Goal: Check status: Check status

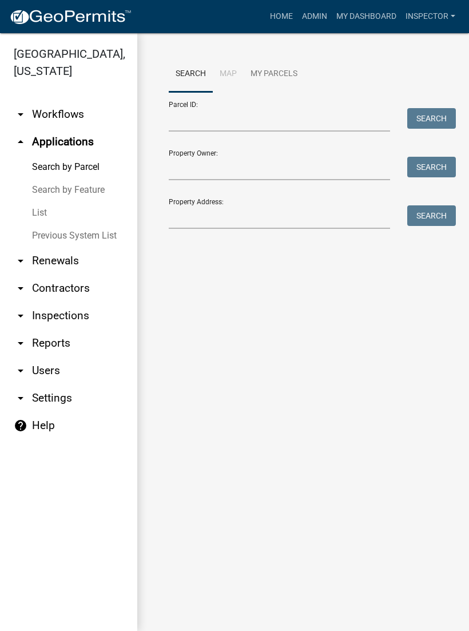
scroll to position [1, 0]
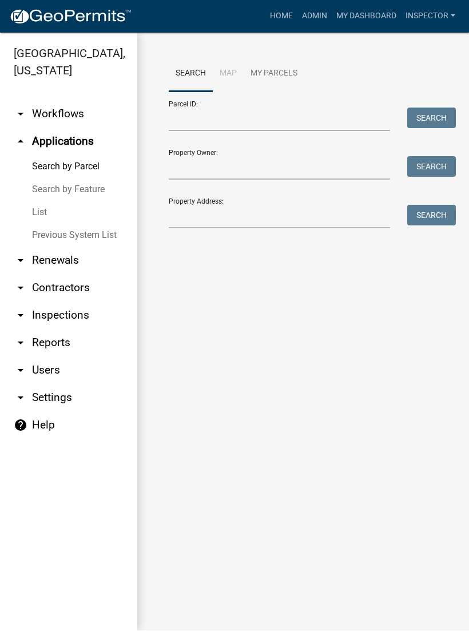
click at [46, 208] on link "List" at bounding box center [68, 212] width 137 height 23
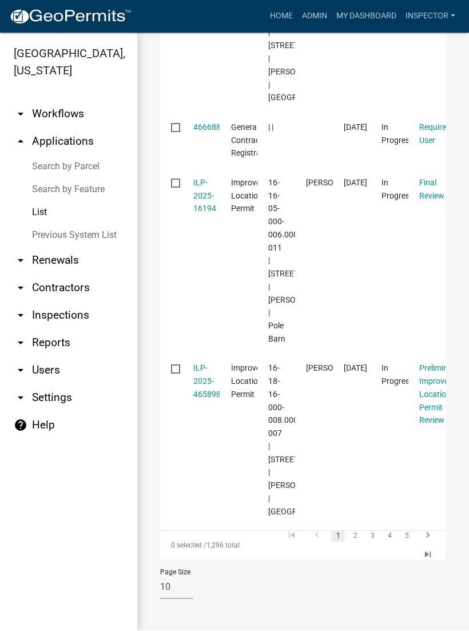
scroll to position [1528, 0]
click at [433, 534] on icon "go to next page" at bounding box center [428, 537] width 15 height 14
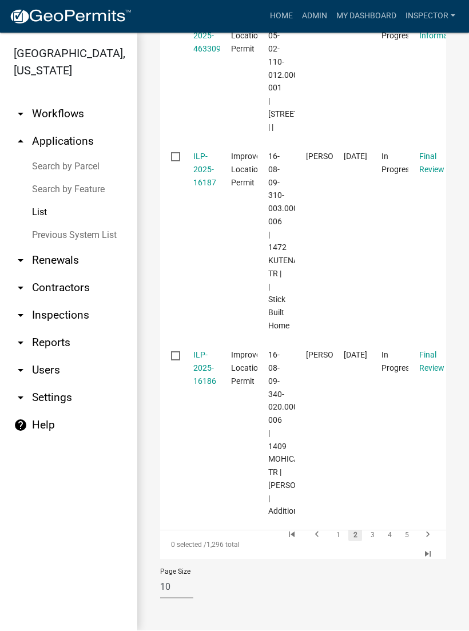
scroll to position [1629, 0]
click at [431, 532] on icon "go to next page" at bounding box center [428, 537] width 15 height 14
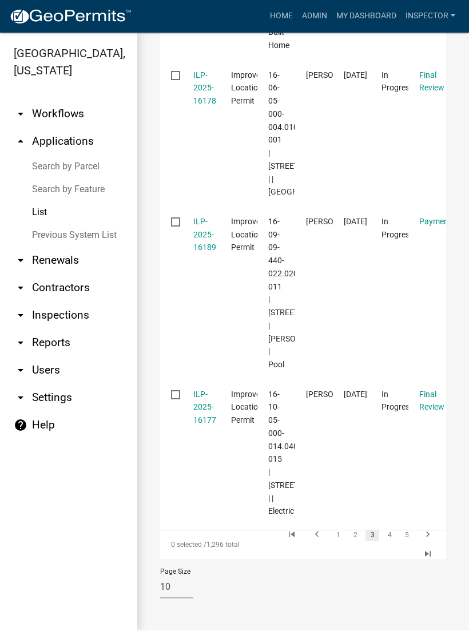
scroll to position [1679, 0]
click at [429, 533] on icon "go to next page" at bounding box center [428, 537] width 15 height 14
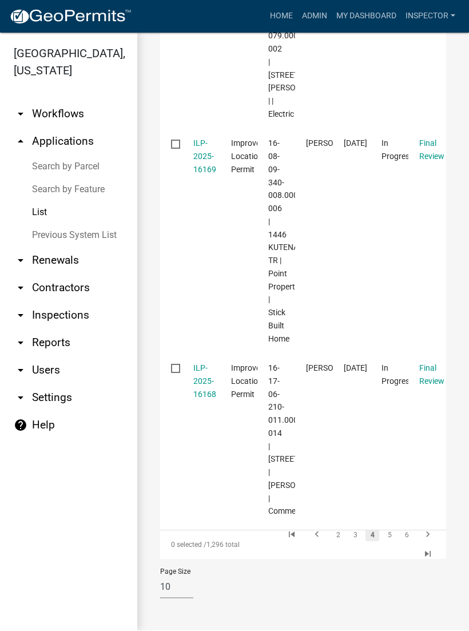
scroll to position [1629, 0]
click at [429, 536] on icon "go to next page" at bounding box center [428, 537] width 15 height 14
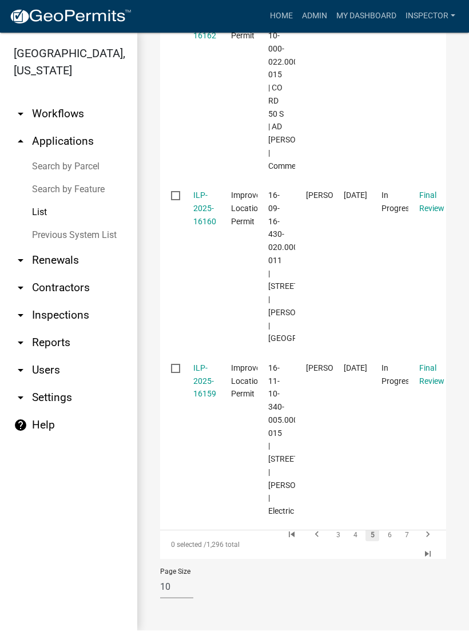
scroll to position [1667, 0]
click at [317, 536] on icon "go to previous page" at bounding box center [317, 537] width 15 height 14
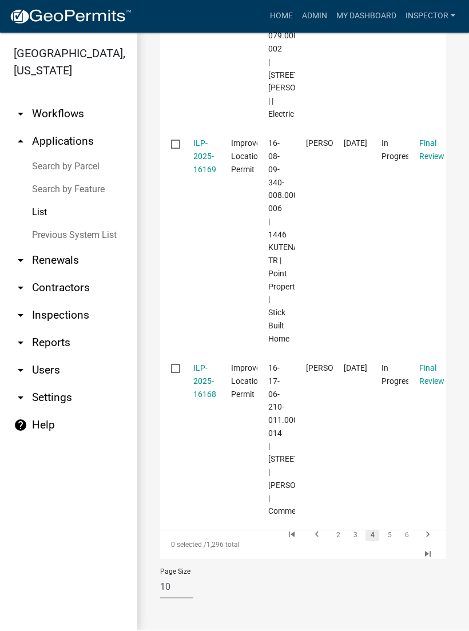
scroll to position [1629, 0]
click at [318, 536] on icon "go to previous page" at bounding box center [317, 537] width 15 height 14
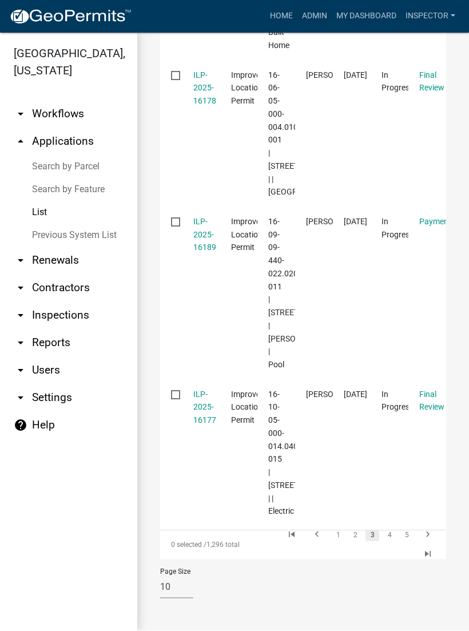
scroll to position [1679, 0]
click at [319, 536] on icon "go to previous page" at bounding box center [317, 537] width 15 height 14
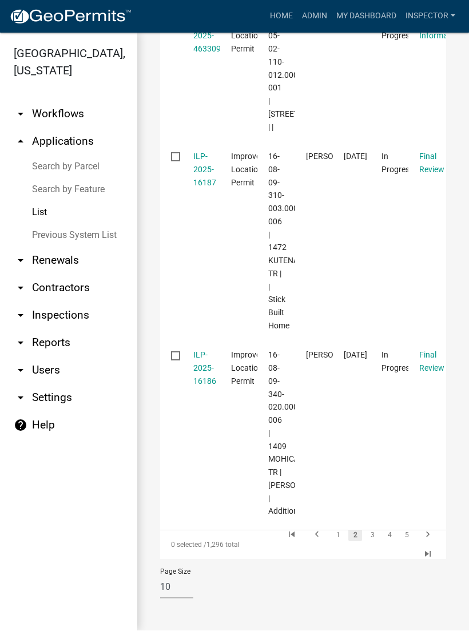
scroll to position [1629, 0]
click at [434, 531] on icon "go to next page" at bounding box center [428, 537] width 15 height 14
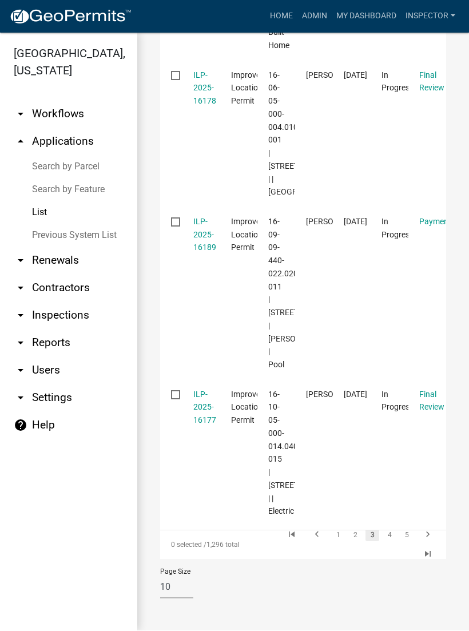
click at [431, 534] on icon "go to next page" at bounding box center [428, 537] width 15 height 14
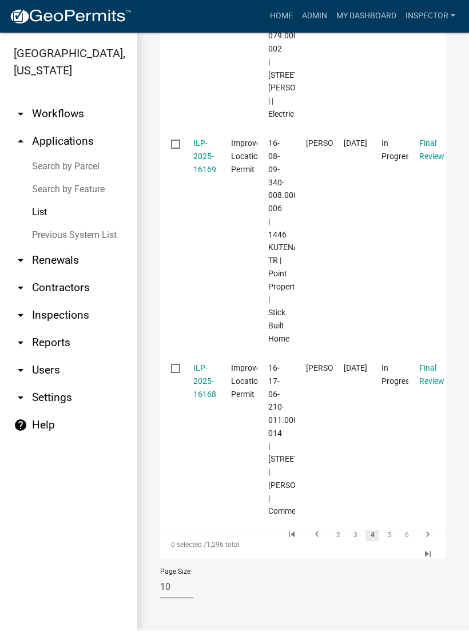
click at [428, 526] on datatable-body-cell "Final Review" at bounding box center [428, 440] width 38 height 173
click at [434, 535] on icon "go to next page" at bounding box center [428, 537] width 15 height 14
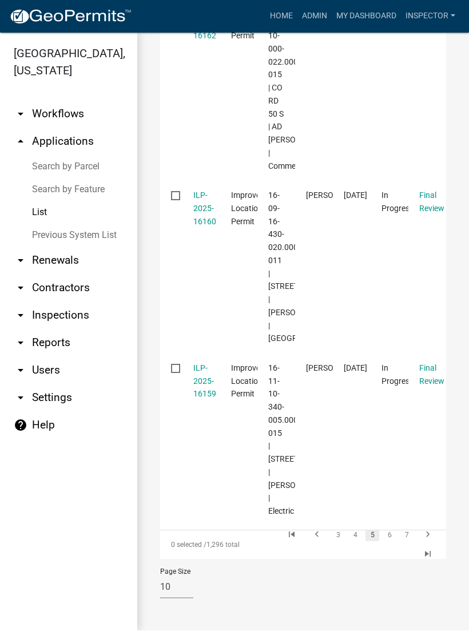
scroll to position [1667, 0]
click at [434, 534] on icon "go to next page" at bounding box center [428, 537] width 15 height 14
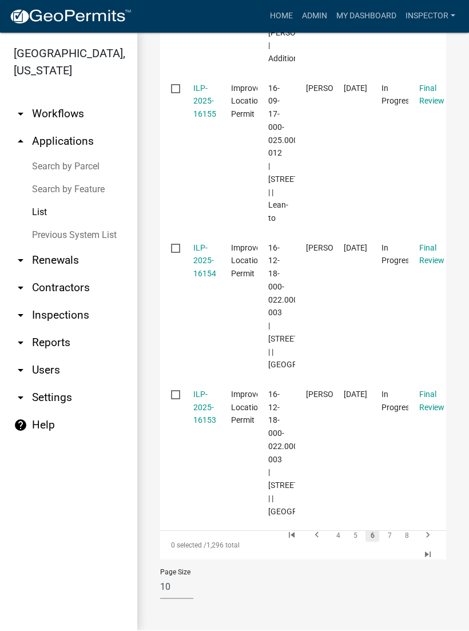
scroll to position [1855, 0]
click at [434, 532] on icon "go to next page" at bounding box center [428, 537] width 15 height 14
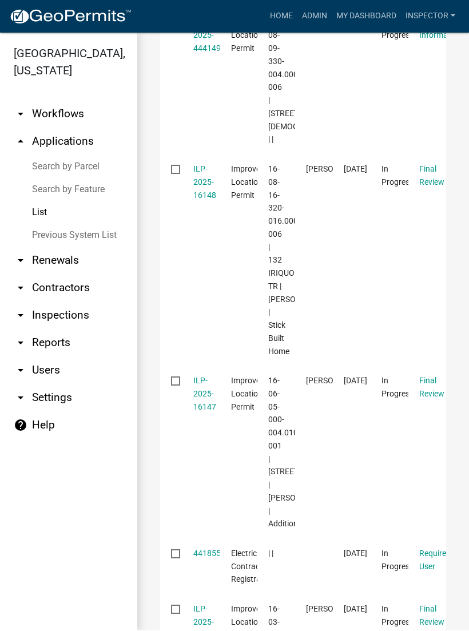
scroll to position [953, 0]
click at [206, 201] on link "ILP-2025-16148" at bounding box center [204, 182] width 23 height 35
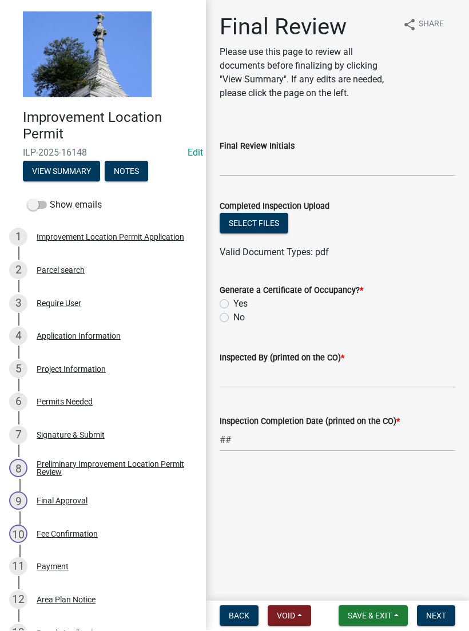
click at [113, 341] on div "4 Application Information" at bounding box center [98, 336] width 179 height 18
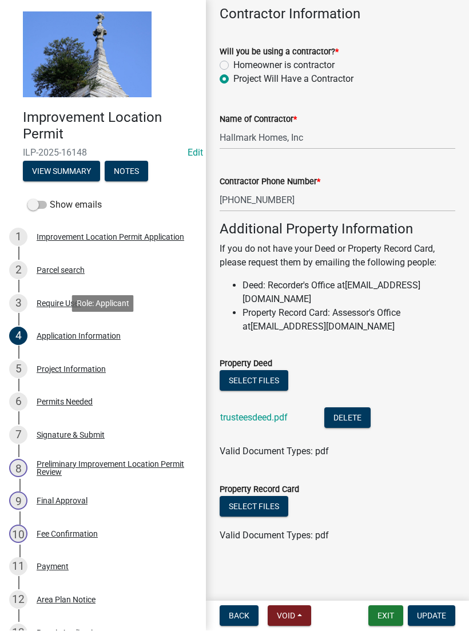
scroll to position [652, 0]
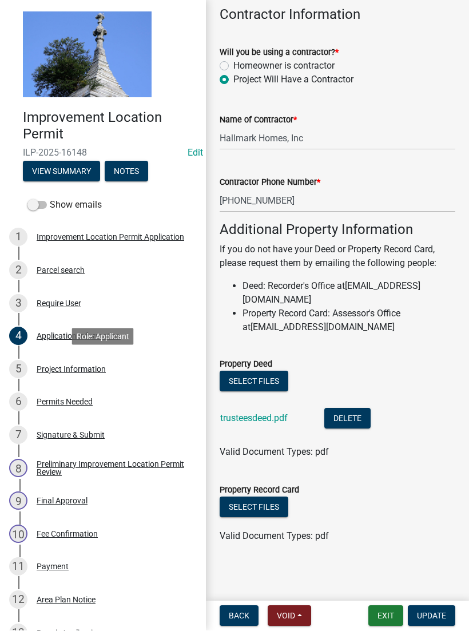
click at [99, 370] on div "Project Information" at bounding box center [71, 370] width 69 height 8
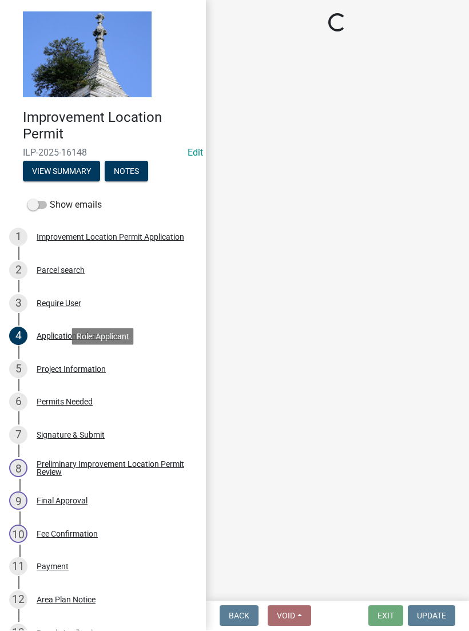
select select "9d64ea5b-356b-46b9-9003-cd08e8d798e4"
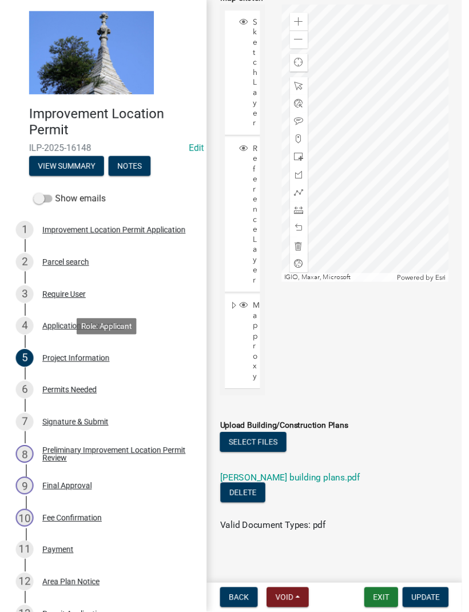
scroll to position [1198, 0]
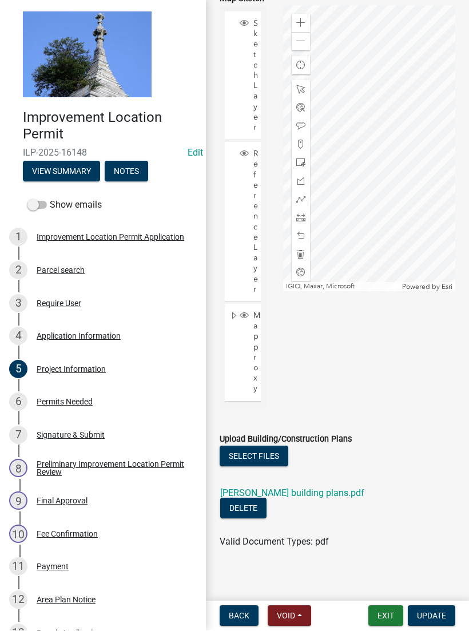
click at [322, 488] on link "[PERSON_NAME] building plans.pdf" at bounding box center [292, 493] width 144 height 11
